Goal: Transaction & Acquisition: Purchase product/service

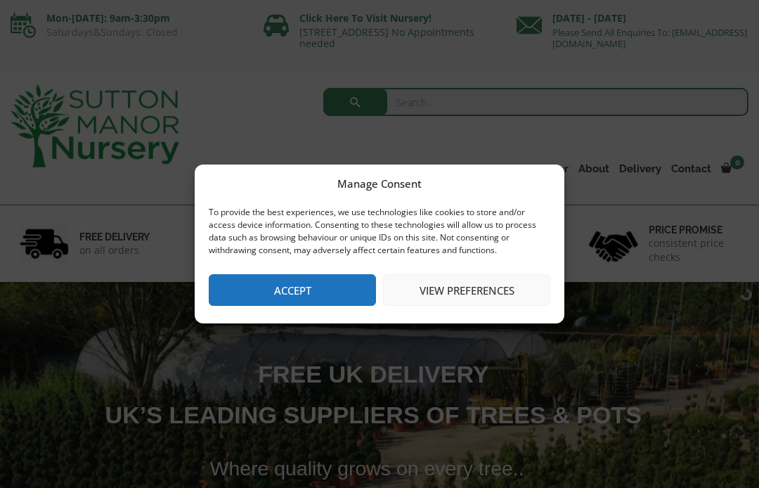
click at [487, 294] on button "View preferences" at bounding box center [466, 290] width 167 height 32
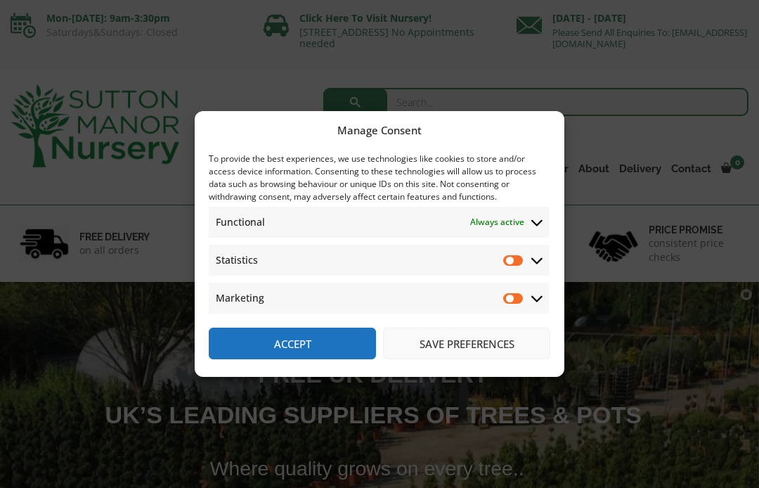
click at [524, 259] on input "Statistics" at bounding box center [513, 260] width 21 height 14
checkbox input "true"
click at [523, 301] on input "Marketing" at bounding box center [513, 298] width 21 height 14
checkbox input "true"
click at [524, 261] on input "Statistics" at bounding box center [513, 260] width 21 height 14
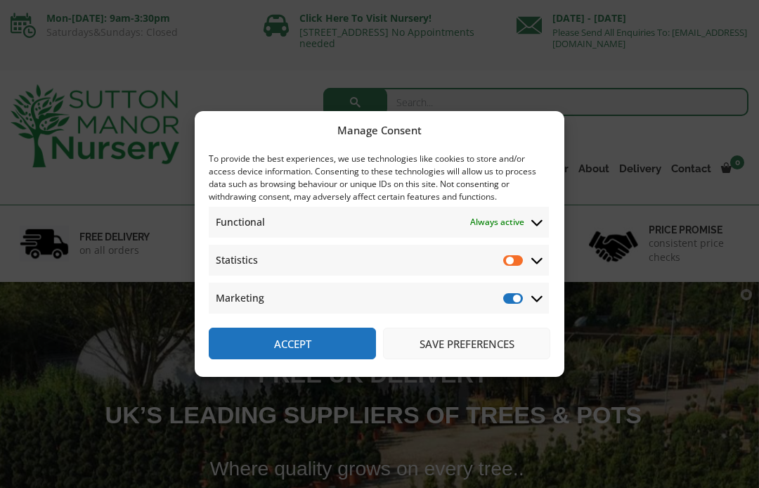
click at [524, 260] on input "Statistics" at bounding box center [513, 260] width 21 height 14
click at [518, 265] on input "Statistics" at bounding box center [513, 260] width 21 height 14
checkbox input "false"
click at [523, 304] on input "Marketing" at bounding box center [513, 298] width 21 height 14
click at [524, 298] on input "Marketing" at bounding box center [513, 298] width 21 height 14
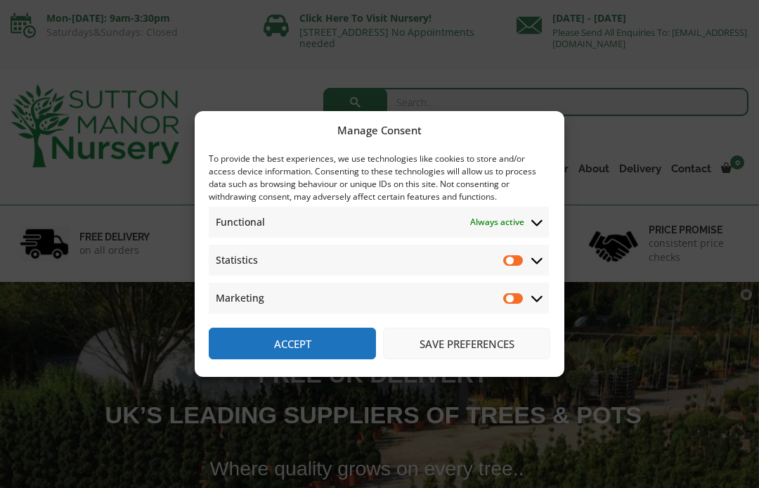
checkbox input "true"
click at [524, 261] on input "Statistics" at bounding box center [513, 260] width 21 height 14
checkbox input "true"
click at [522, 296] on input "Marketing" at bounding box center [513, 298] width 21 height 14
checkbox input "false"
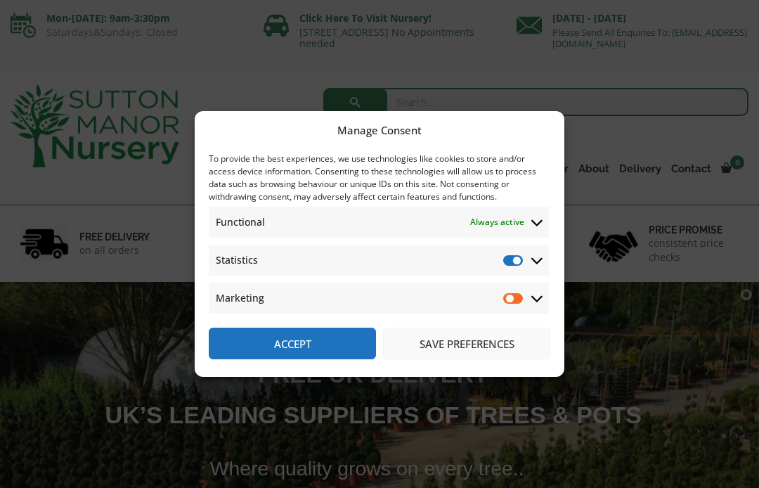
click at [523, 260] on input "Statistics" at bounding box center [513, 260] width 21 height 14
checkbox input "false"
click at [500, 351] on button "Save preferences" at bounding box center [466, 343] width 167 height 32
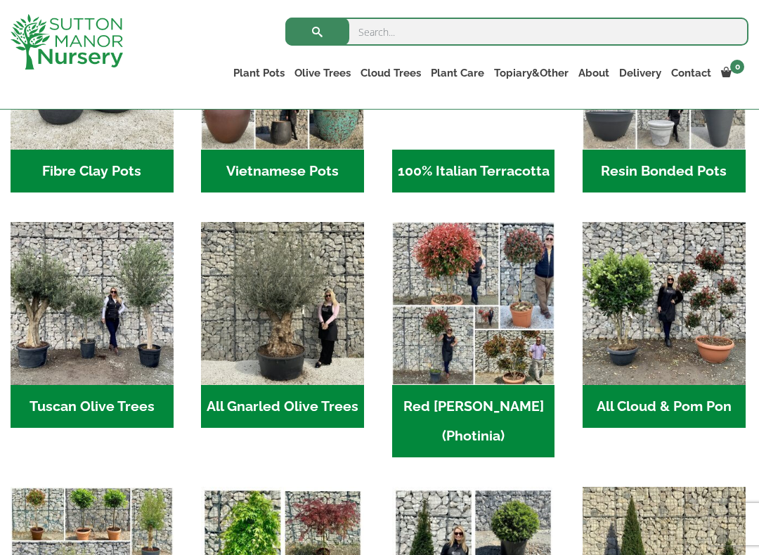
scroll to position [620, 0]
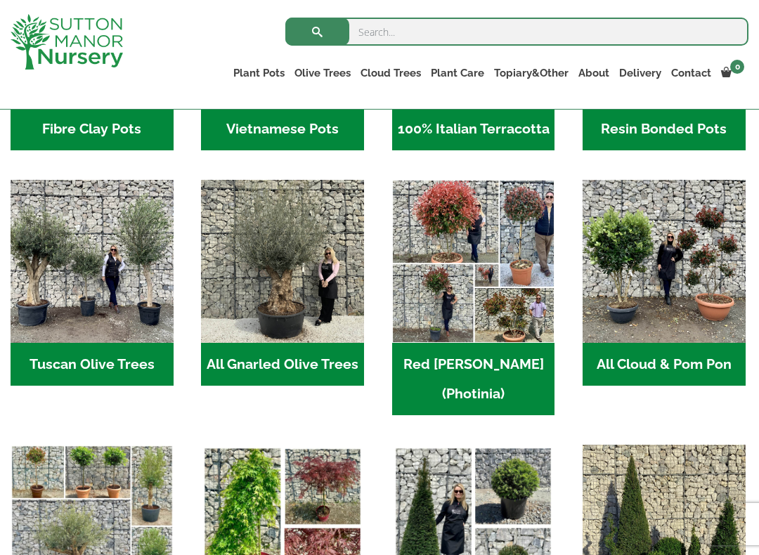
click at [113, 276] on img "Visit product category Tuscan Olive Trees" at bounding box center [92, 261] width 163 height 163
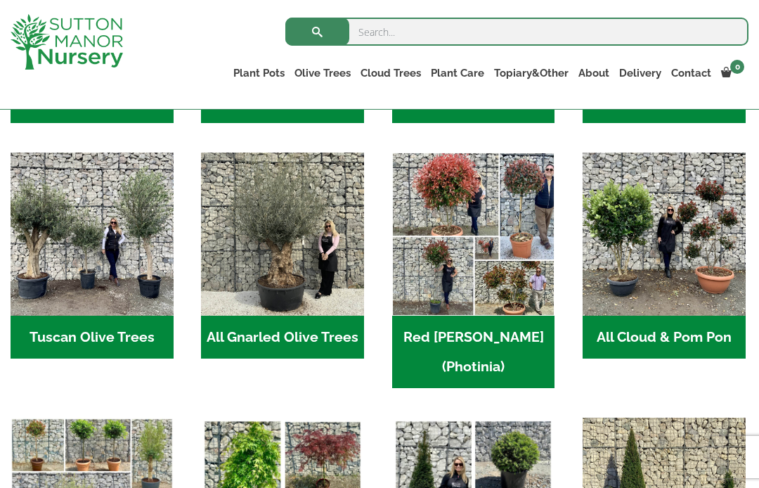
scroll to position [648, 0]
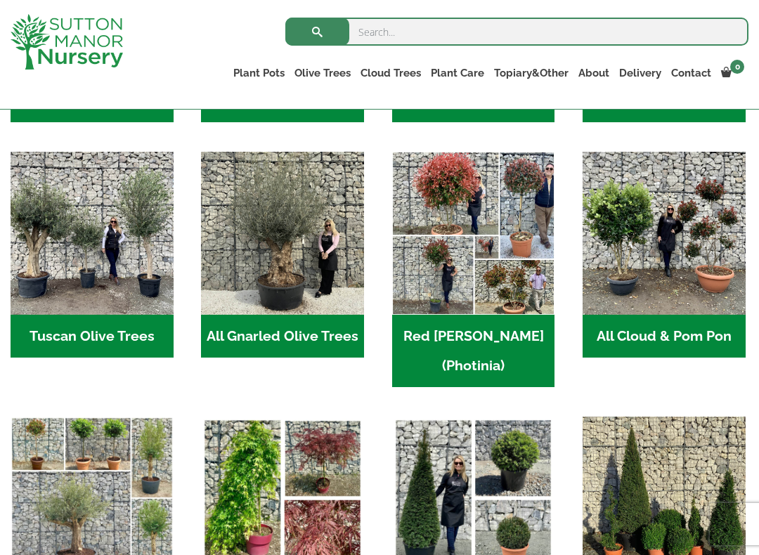
click at [490, 214] on img "Visit product category Red Robin (Photinia)" at bounding box center [473, 233] width 163 height 163
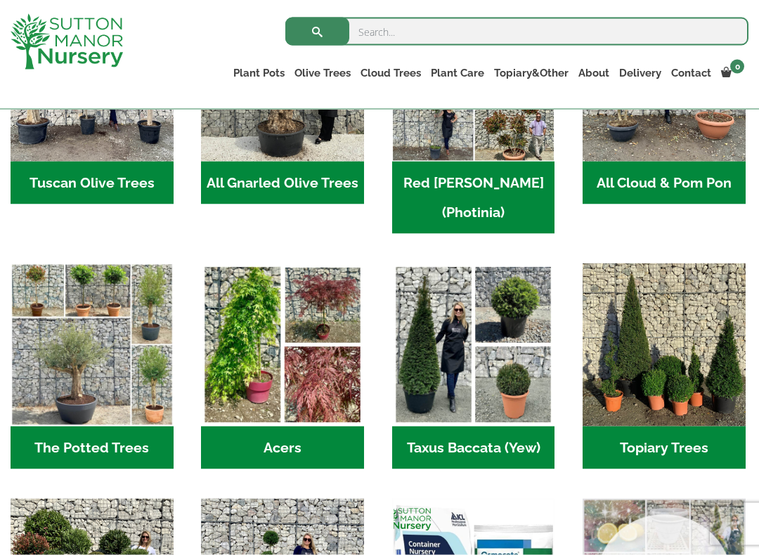
scroll to position [803, 0]
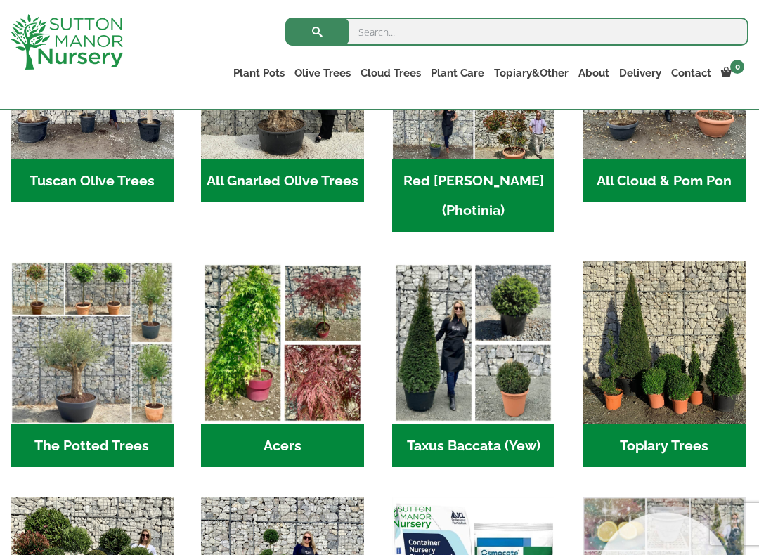
click at [303, 294] on img "Visit product category Acers" at bounding box center [282, 342] width 163 height 163
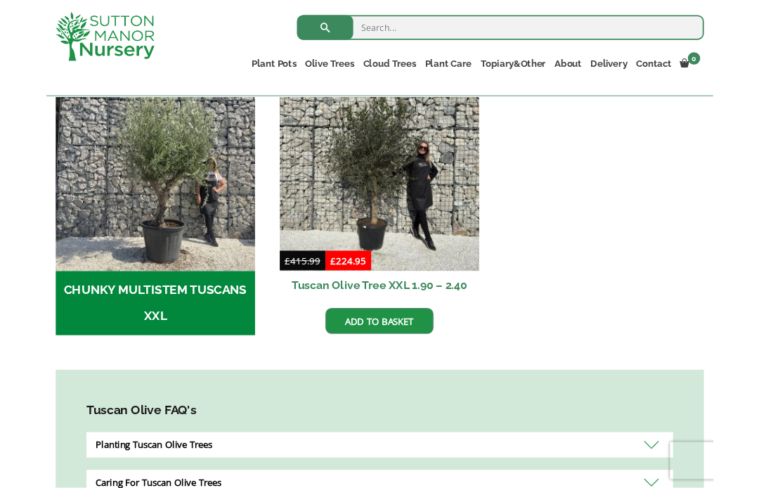
scroll to position [459, 0]
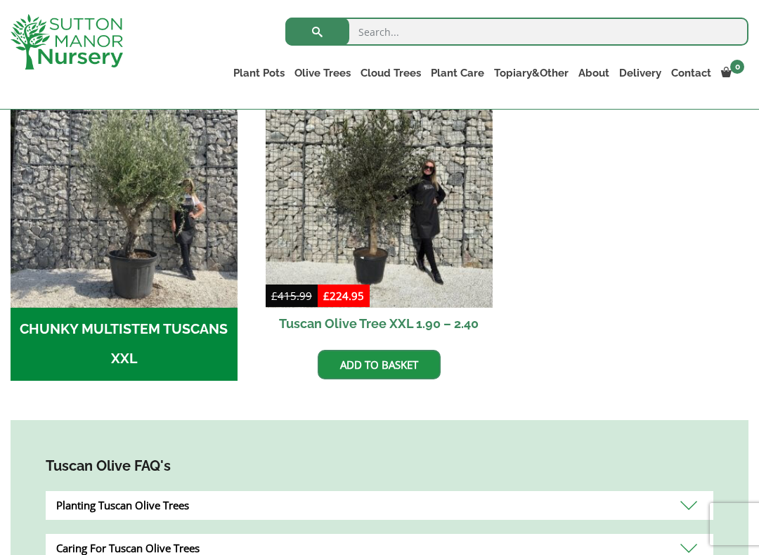
click at [170, 282] on img "Visit product category CHUNKY MULTISTEM TUSCANS XXL" at bounding box center [124, 194] width 227 height 227
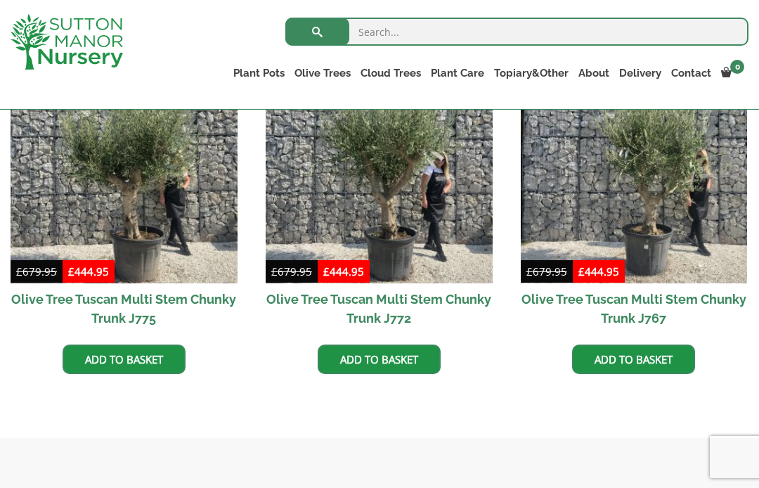
scroll to position [391, 0]
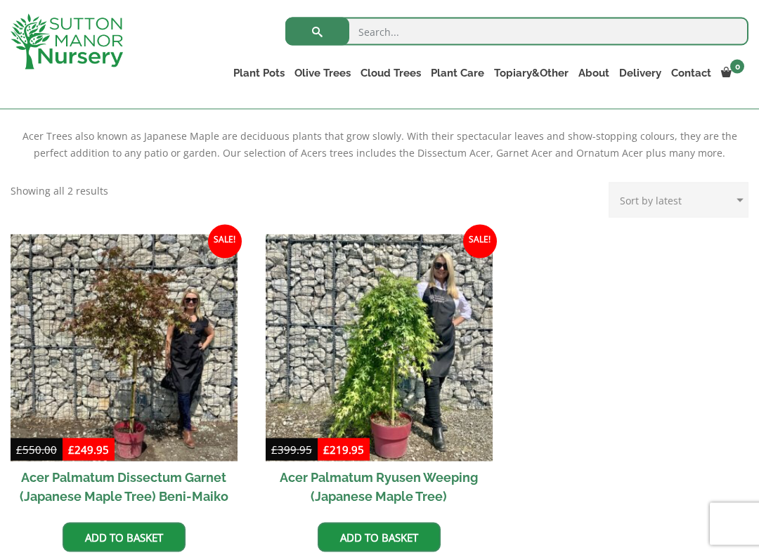
scroll to position [289, 0]
click at [438, 349] on img at bounding box center [379, 347] width 227 height 227
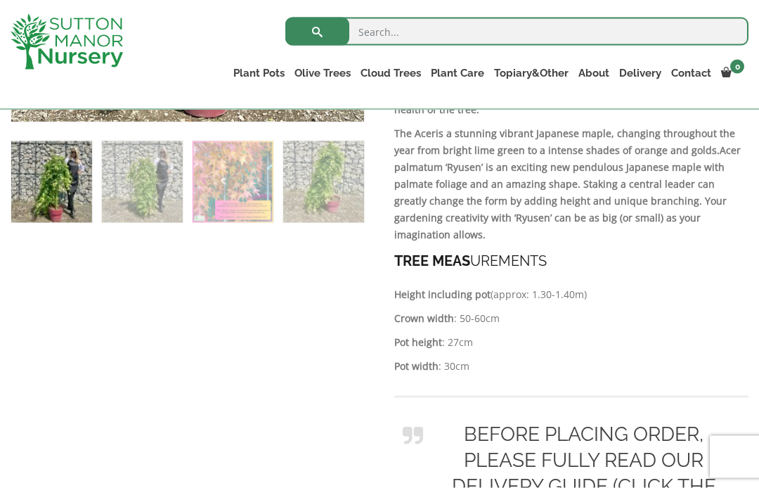
scroll to position [705, 0]
